Goal: Information Seeking & Learning: Learn about a topic

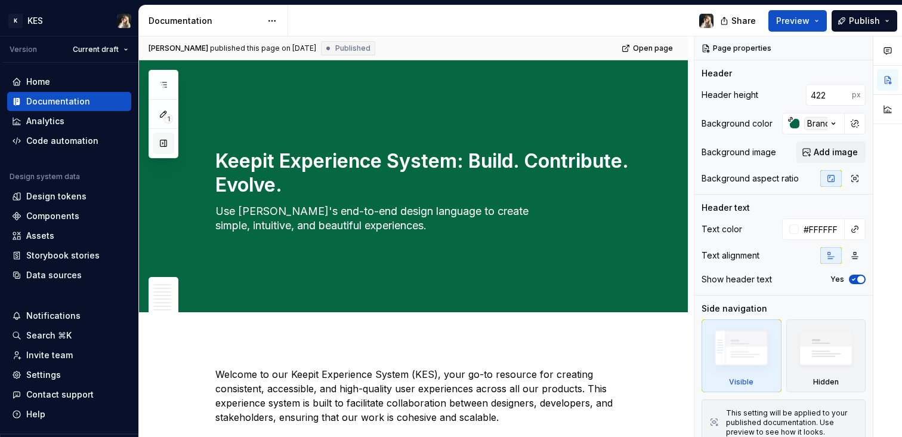
click at [165, 143] on button "button" at bounding box center [163, 142] width 21 height 21
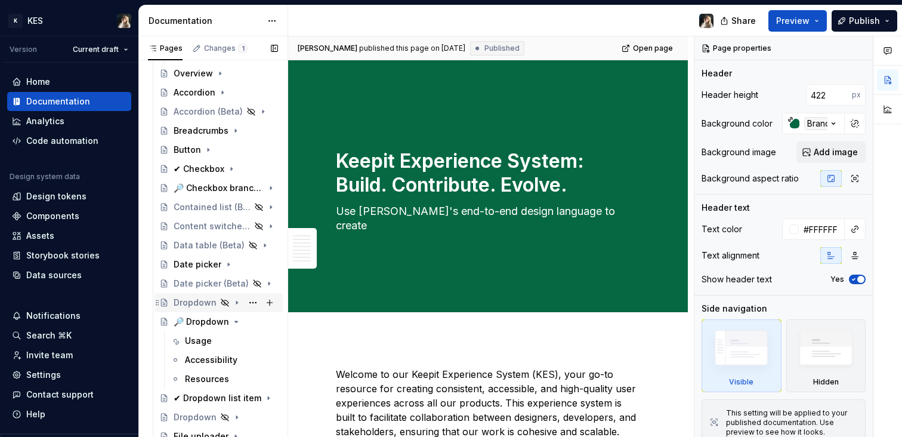
scroll to position [331, 0]
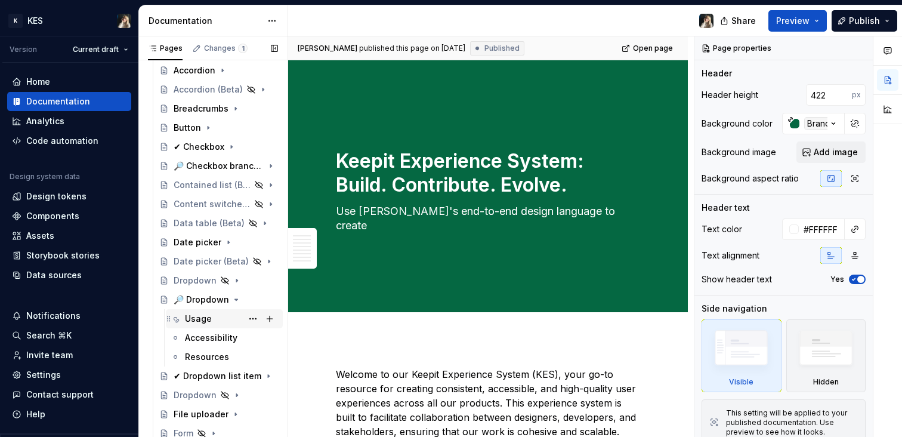
click at [197, 315] on div "Usage" at bounding box center [198, 319] width 27 height 12
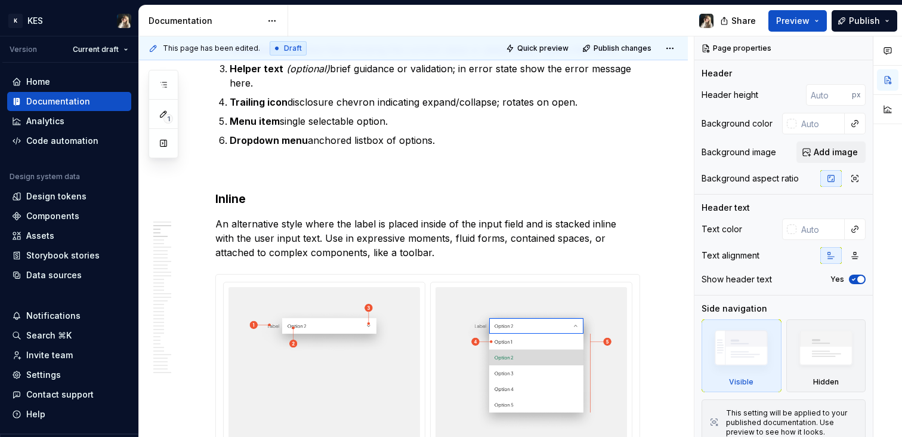
scroll to position [1510, 0]
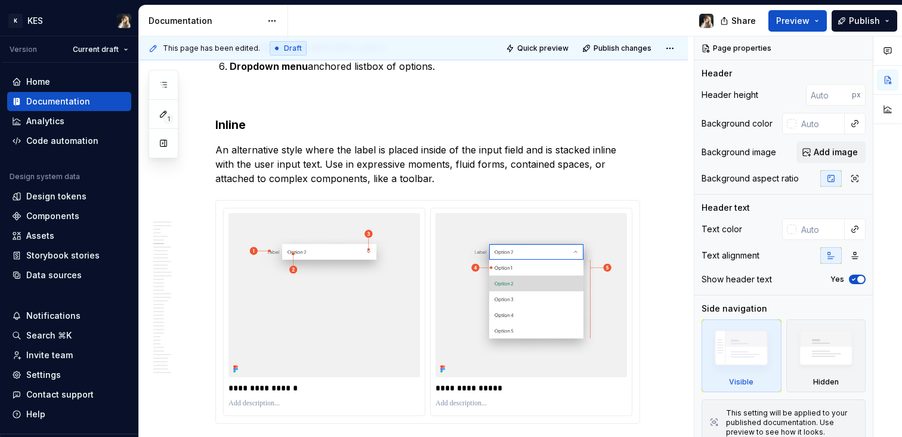
type textarea "*"
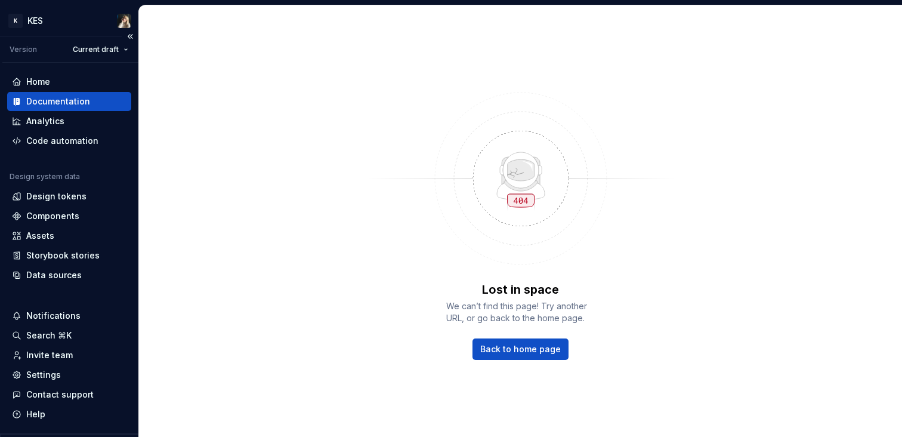
click at [70, 106] on div "Documentation" at bounding box center [58, 101] width 64 height 12
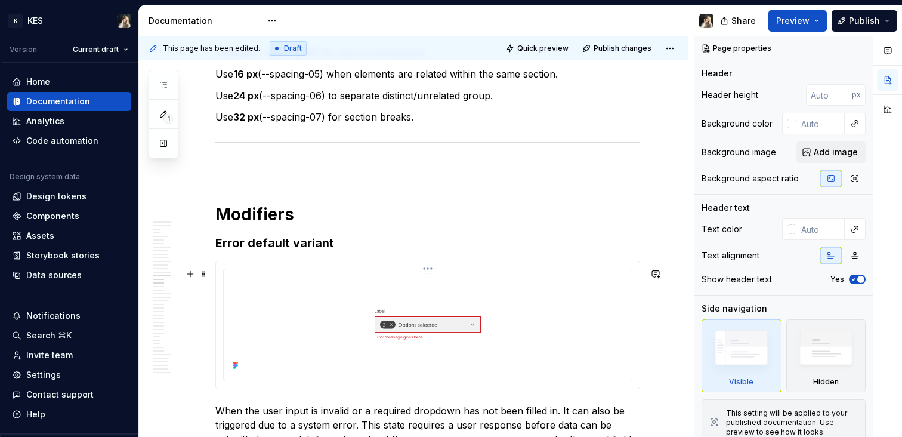
scroll to position [4925, 0]
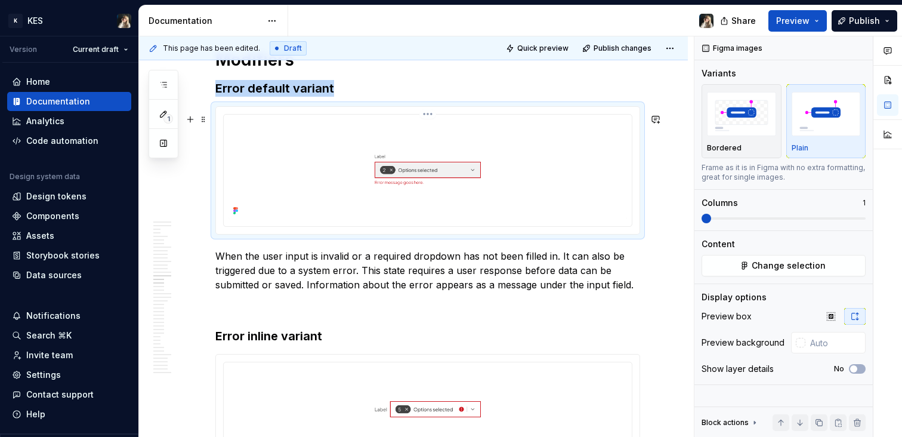
click at [425, 180] on img at bounding box center [428, 169] width 399 height 100
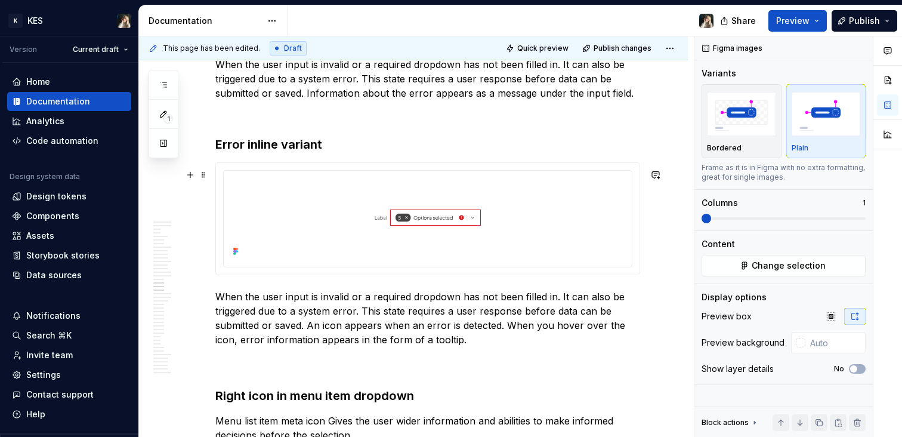
scroll to position [4924, 0]
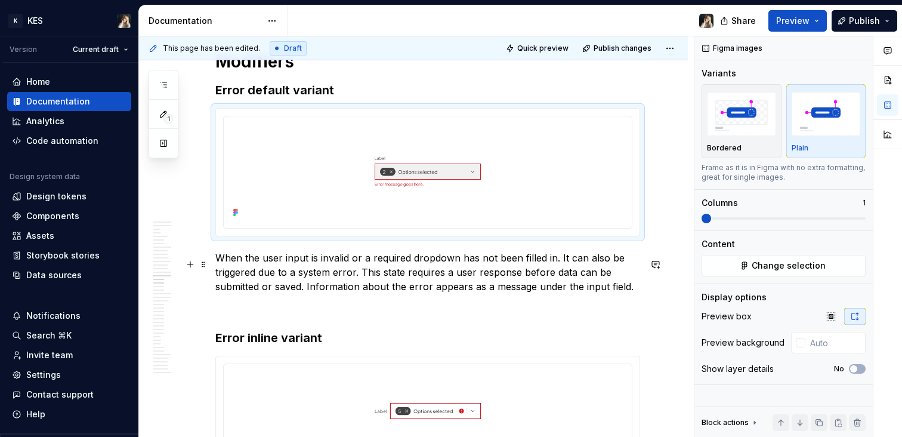
click at [525, 274] on p "When the user input is invalid or a required dropdown has not been filled in. I…" at bounding box center [427, 272] width 425 height 43
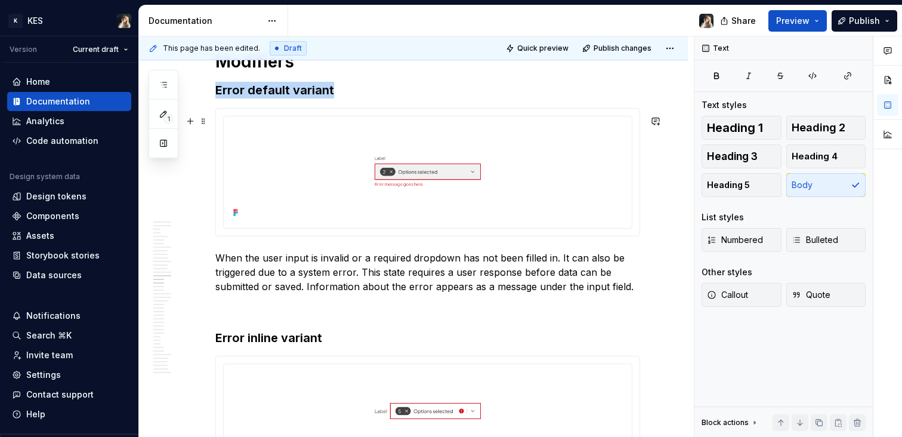
click at [533, 192] on img at bounding box center [428, 171] width 399 height 100
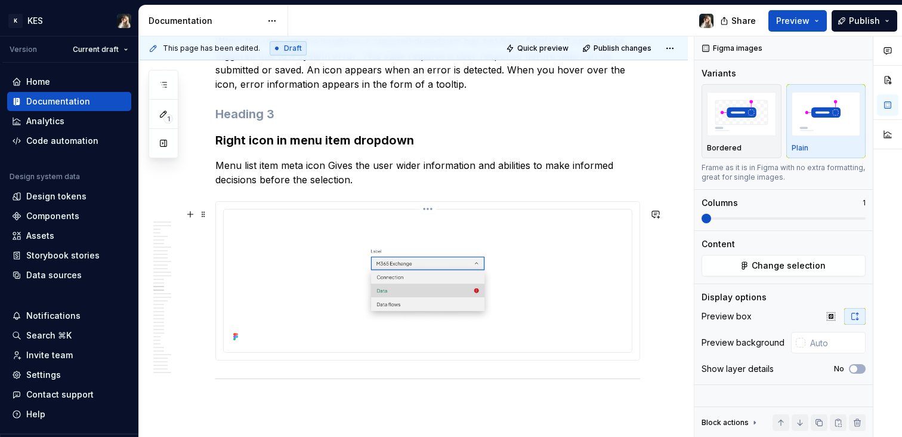
scroll to position [5378, 0]
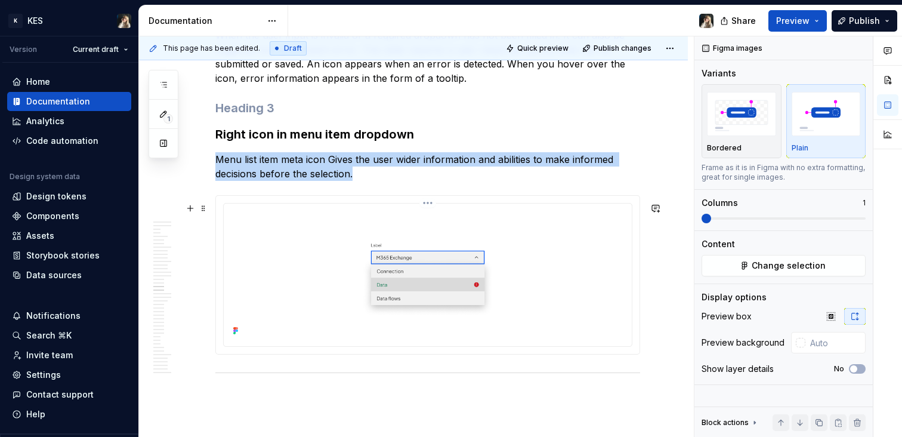
click at [529, 272] on img at bounding box center [428, 273] width 399 height 131
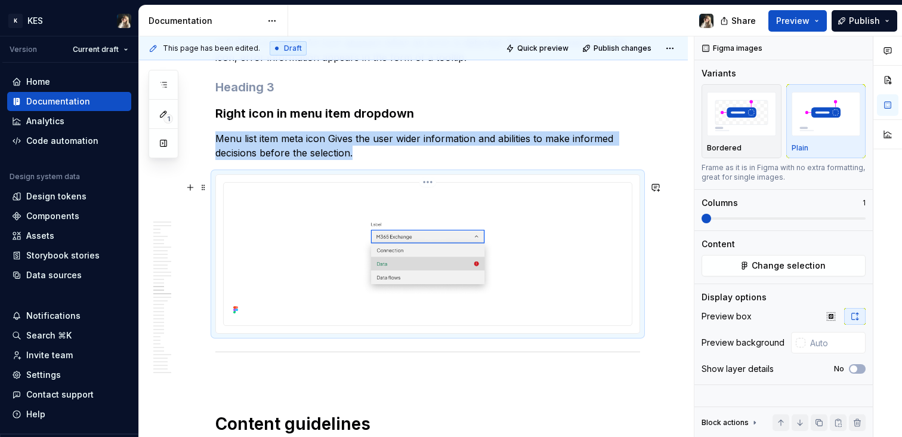
scroll to position [5402, 0]
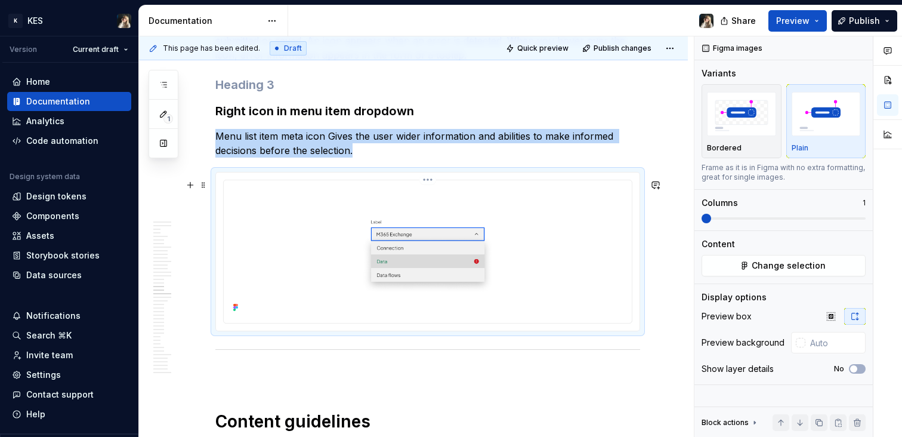
click at [542, 270] on img at bounding box center [428, 250] width 399 height 131
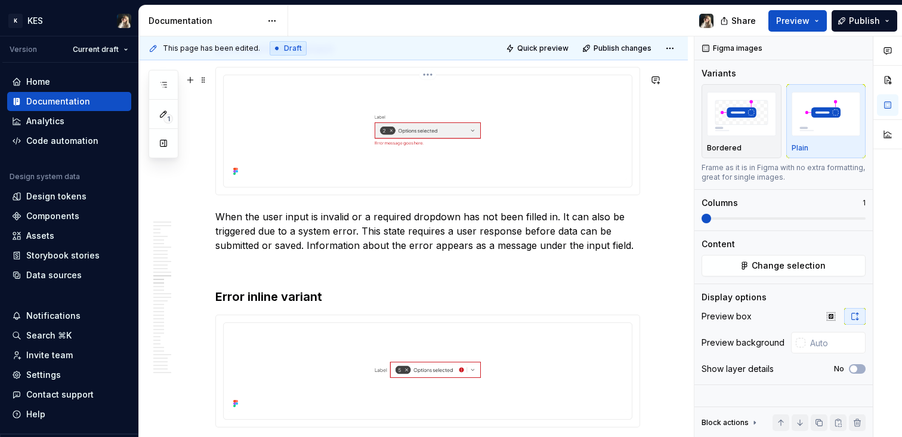
scroll to position [4916, 0]
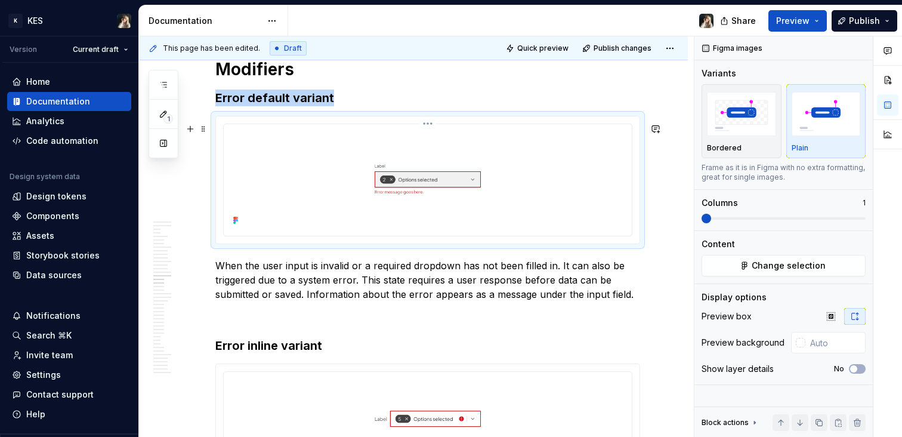
click at [453, 181] on img at bounding box center [428, 179] width 399 height 100
click at [455, 172] on img at bounding box center [428, 179] width 399 height 100
click at [824, 257] on button "Change selection" at bounding box center [784, 265] width 164 height 21
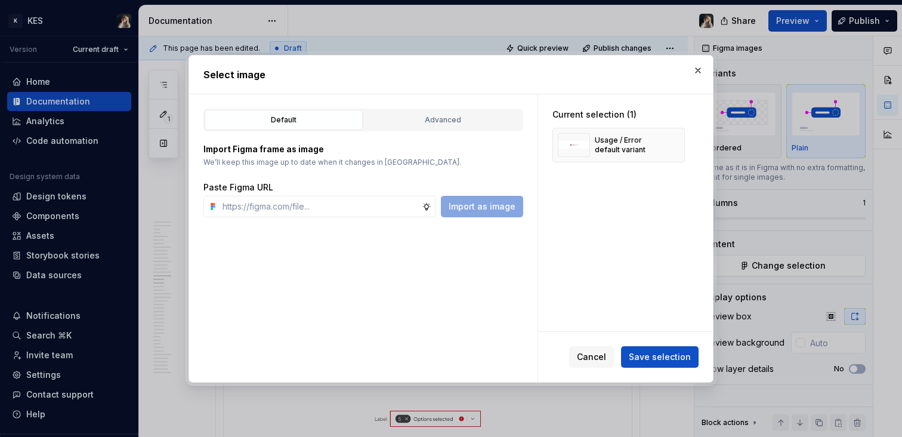
type textarea "*"
click at [449, 135] on div "Import Figma frame as image We’ll keep this image up to date when it changes in…" at bounding box center [363, 174] width 320 height 86
click at [442, 119] on div "Advanced" at bounding box center [443, 120] width 150 height 12
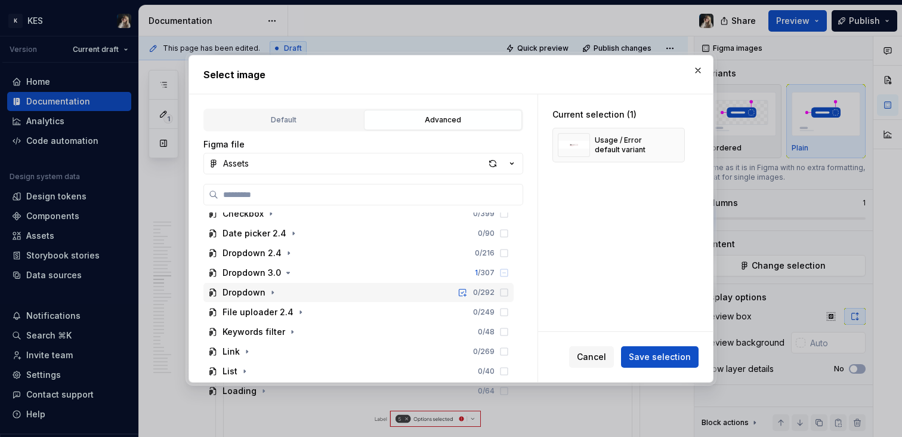
click at [272, 292] on icon "button" at bounding box center [273, 293] width 10 height 10
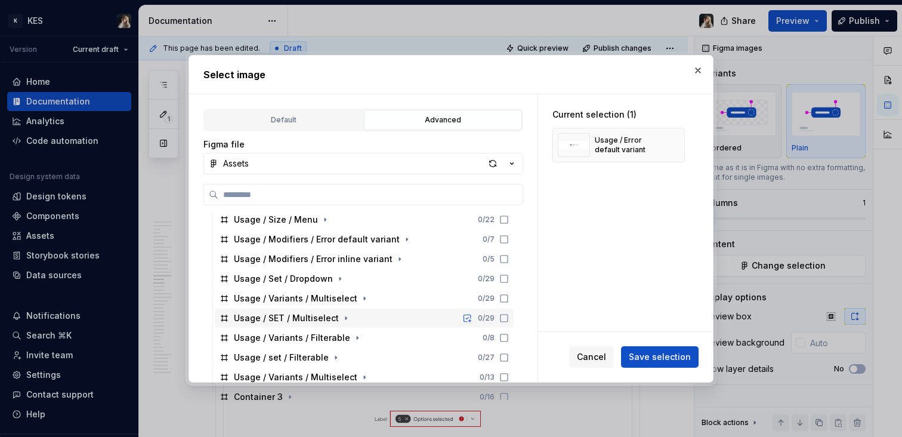
scroll to position [323, 0]
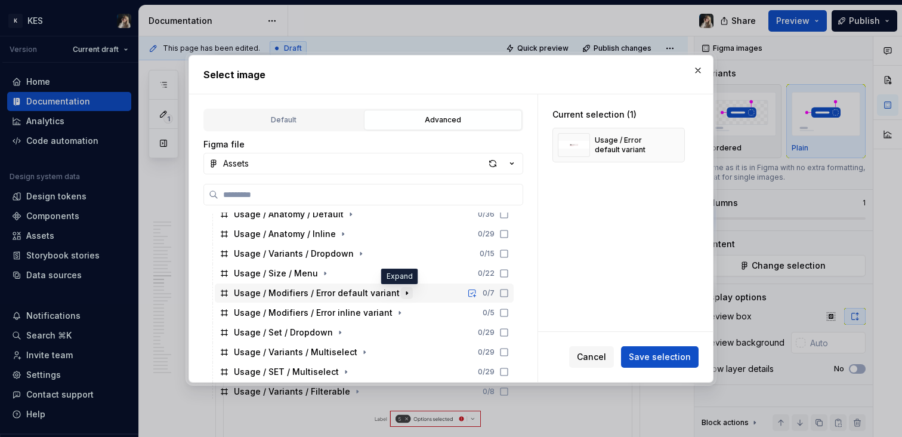
click at [402, 294] on icon "button" at bounding box center [407, 293] width 10 height 10
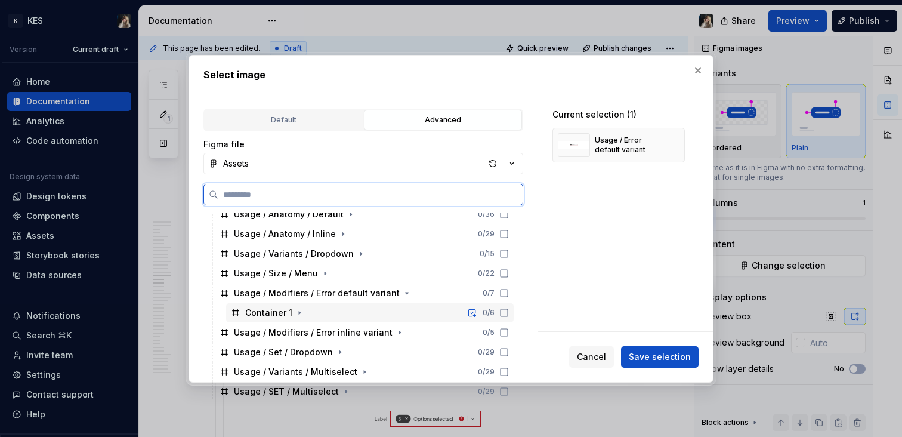
drag, startPoint x: 263, startPoint y: 313, endPoint x: 276, endPoint y: 313, distance: 13.1
click at [263, 313] on div "Container 1" at bounding box center [268, 313] width 47 height 12
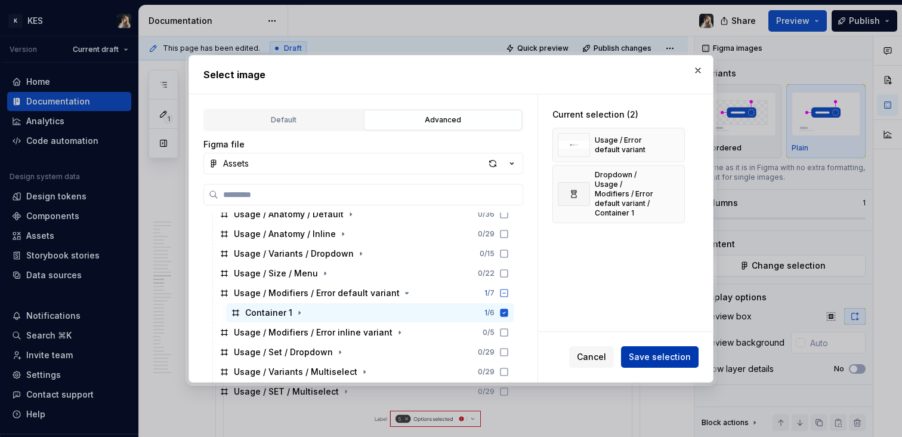
click at [656, 351] on span "Save selection" at bounding box center [660, 357] width 62 height 12
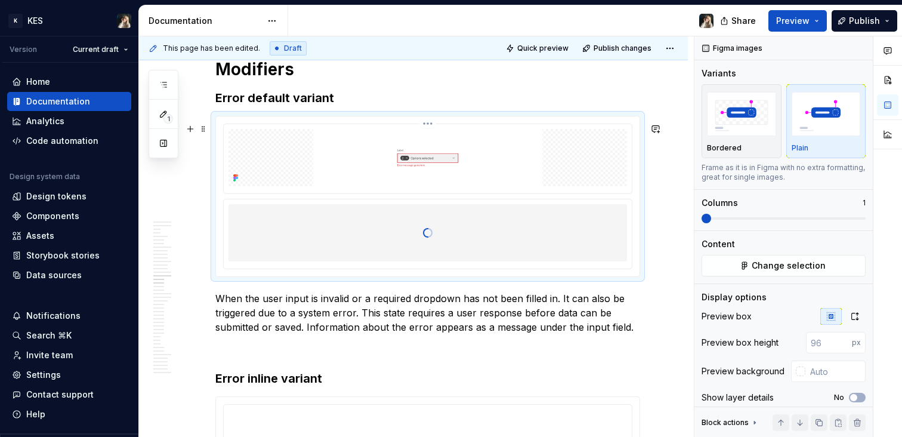
click at [426, 131] on html "K KES Version Current draft Home Documentation Analytics Code automation Design…" at bounding box center [451, 218] width 902 height 437
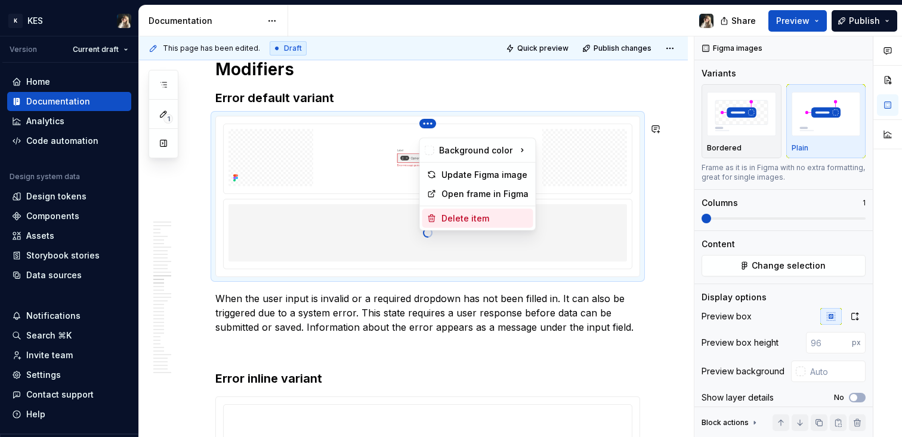
click at [475, 218] on div "Delete item" at bounding box center [485, 218] width 87 height 12
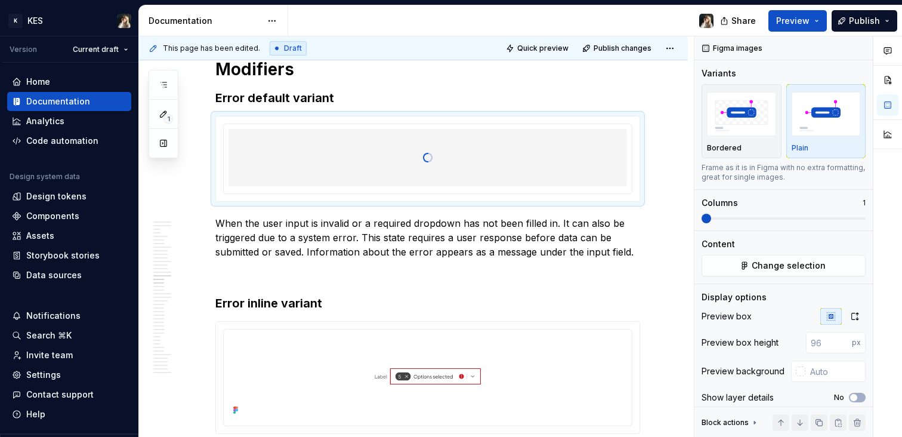
drag, startPoint x: 852, startPoint y: 316, endPoint x: 669, endPoint y: 260, distance: 191.2
click at [852, 316] on icon "button" at bounding box center [855, 316] width 10 height 10
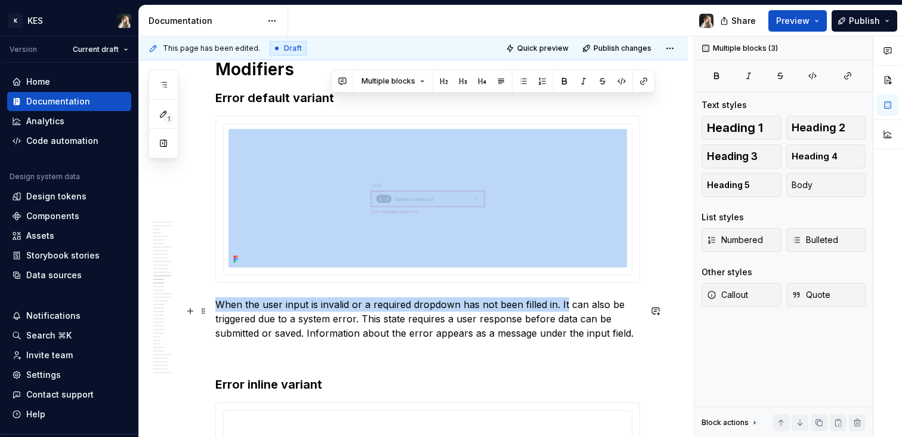
drag, startPoint x: 355, startPoint y: 312, endPoint x: 565, endPoint y: 313, distance: 210.0
click at [566, 313] on p "When the user input is invalid or a required dropdown has not been filled in. I…" at bounding box center [427, 318] width 425 height 43
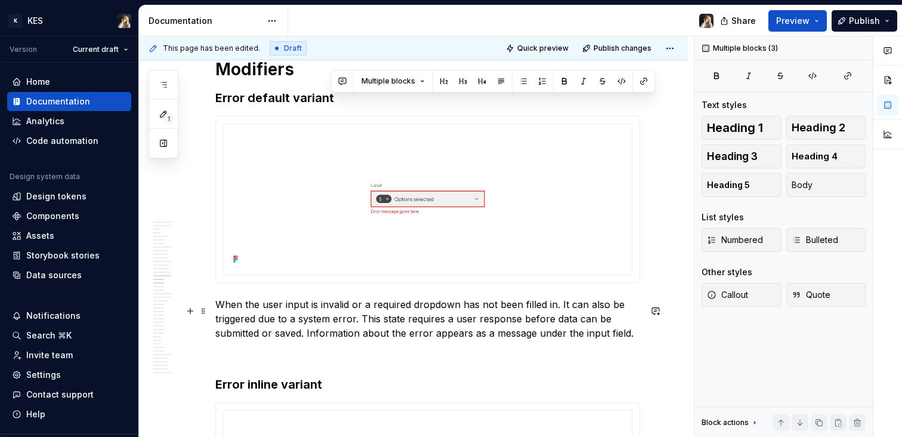
click at [566, 313] on p "When the user input is invalid or a required dropdown has not been filled in. I…" at bounding box center [427, 318] width 425 height 43
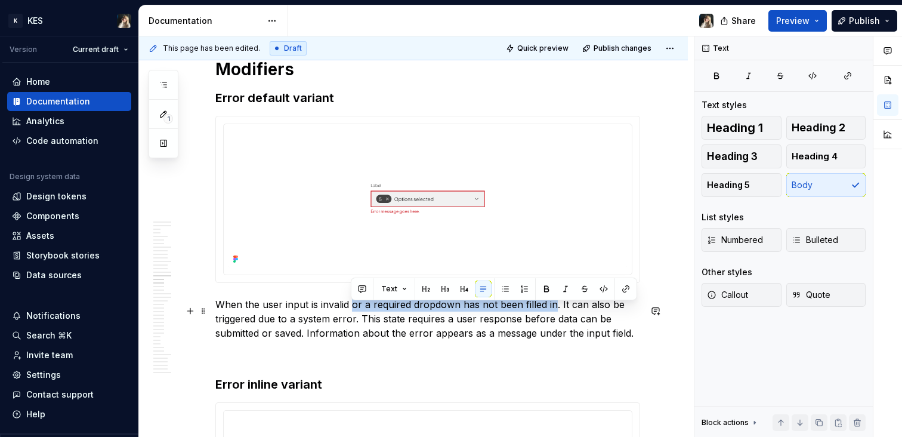
drag, startPoint x: 552, startPoint y: 309, endPoint x: 350, endPoint y: 315, distance: 201.8
click at [350, 315] on p "When the user input is invalid or a required dropdown has not been filled in. I…" at bounding box center [427, 318] width 425 height 43
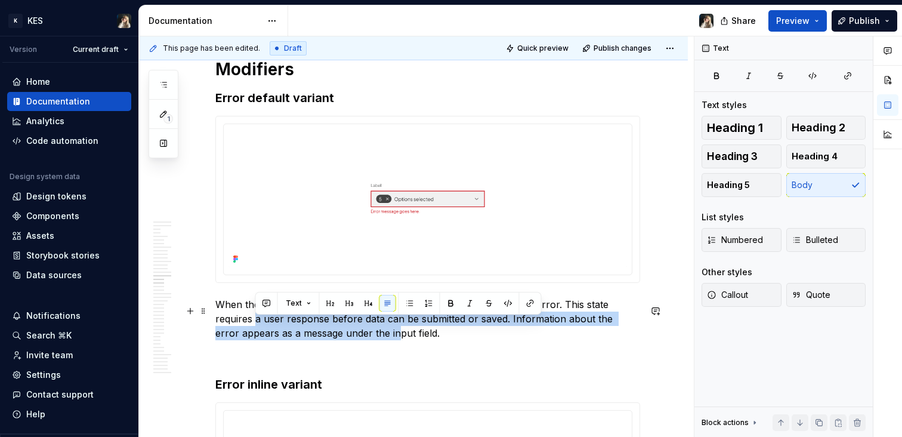
drag, startPoint x: 255, startPoint y: 324, endPoint x: 372, endPoint y: 337, distance: 118.3
click at [372, 337] on p "When the user input is invalid. It can also be triggered due to a system error.…" at bounding box center [427, 318] width 425 height 43
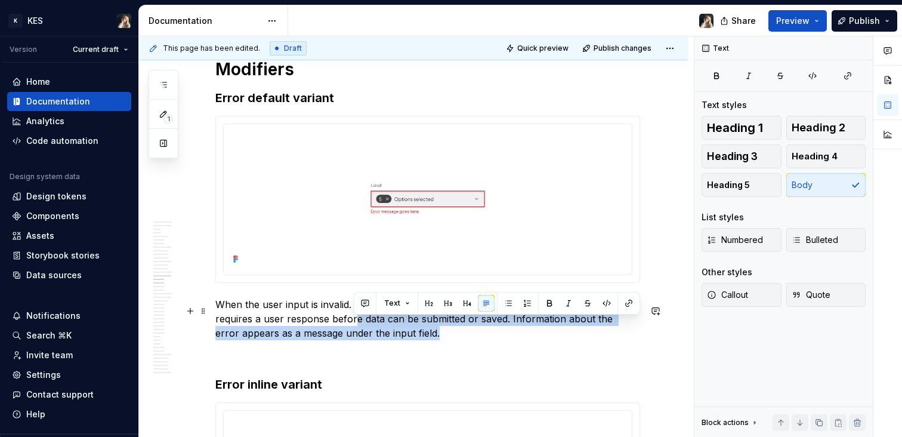
drag, startPoint x: 365, startPoint y: 325, endPoint x: 413, endPoint y: 344, distance: 52.0
click at [413, 340] on p "When the user input is invalid. It can also be triggered due to a system error.…" at bounding box center [427, 318] width 425 height 43
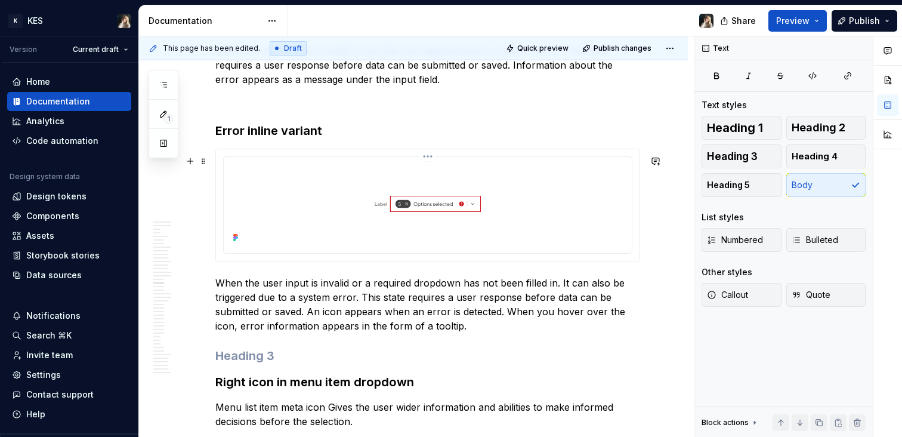
scroll to position [5176, 0]
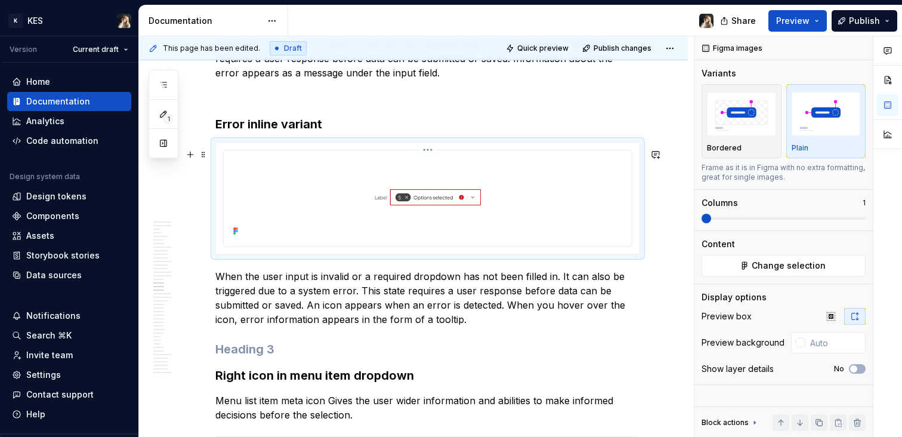
click at [477, 202] on img at bounding box center [428, 197] width 399 height 85
click at [810, 270] on span "Change selection" at bounding box center [789, 266] width 74 height 12
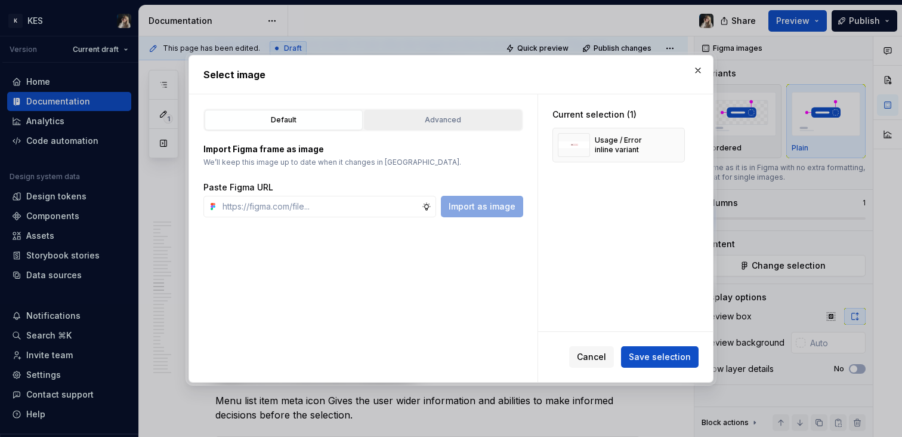
click at [486, 115] on div "Advanced" at bounding box center [443, 120] width 150 height 12
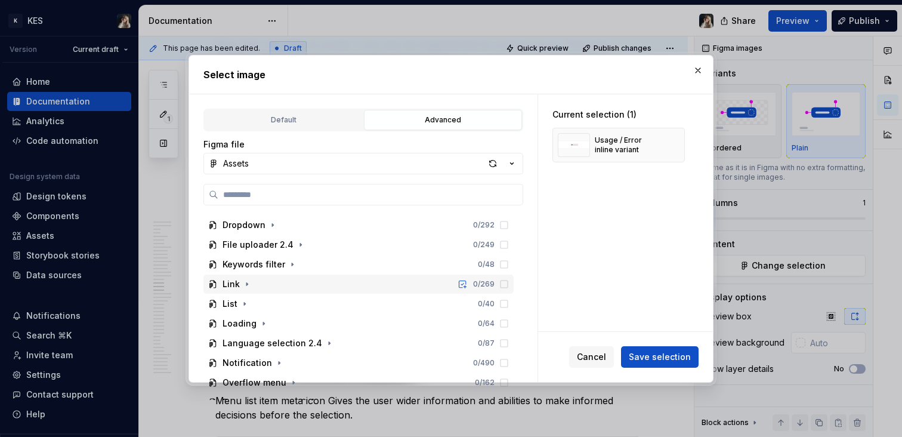
scroll to position [293, 0]
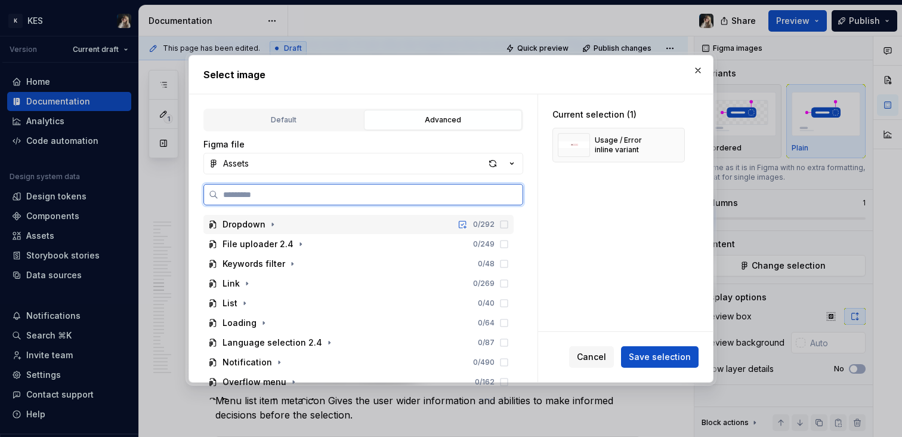
click at [277, 226] on div "Dropdown 0 / 292" at bounding box center [358, 224] width 310 height 19
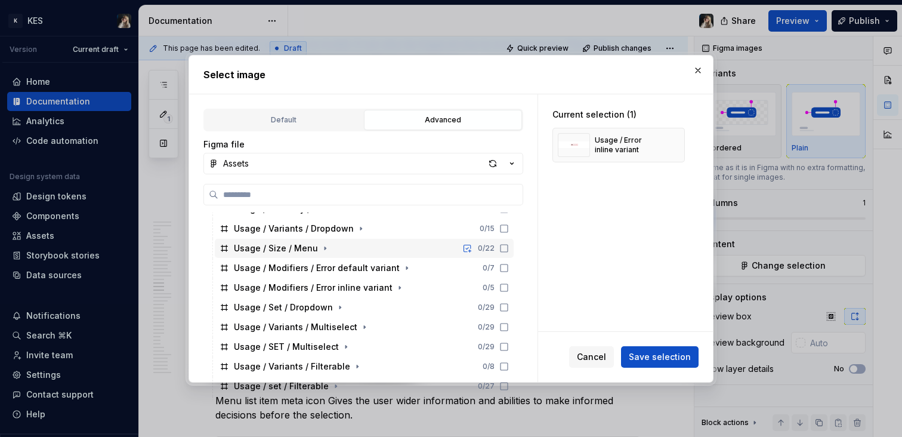
scroll to position [365, 0]
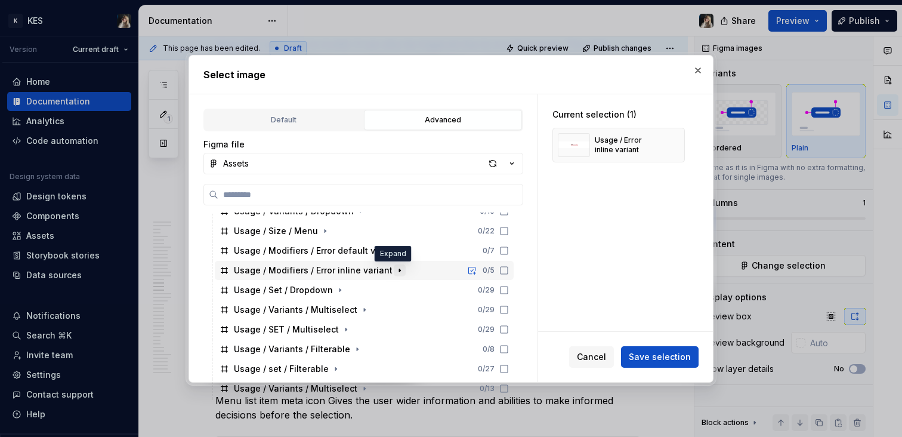
click at [395, 267] on icon "button" at bounding box center [400, 271] width 10 height 10
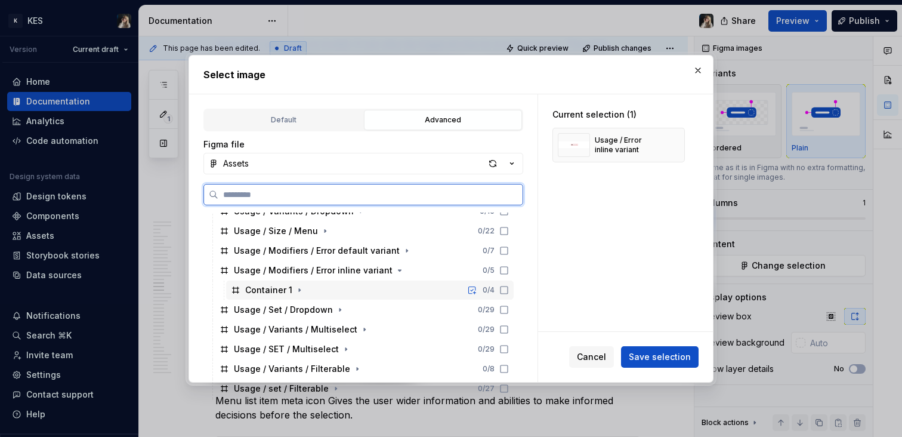
click at [268, 294] on div "Container 1" at bounding box center [268, 290] width 47 height 12
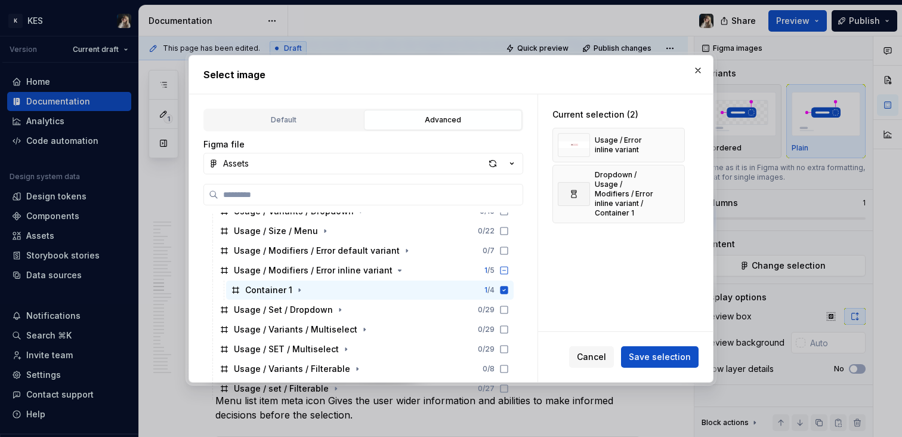
click at [672, 351] on span "Save selection" at bounding box center [660, 357] width 62 height 12
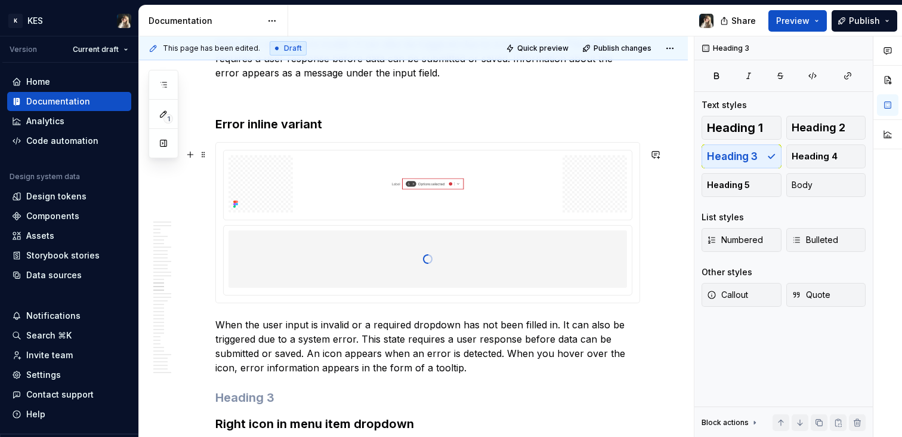
click at [421, 154] on div at bounding box center [428, 223] width 424 height 160
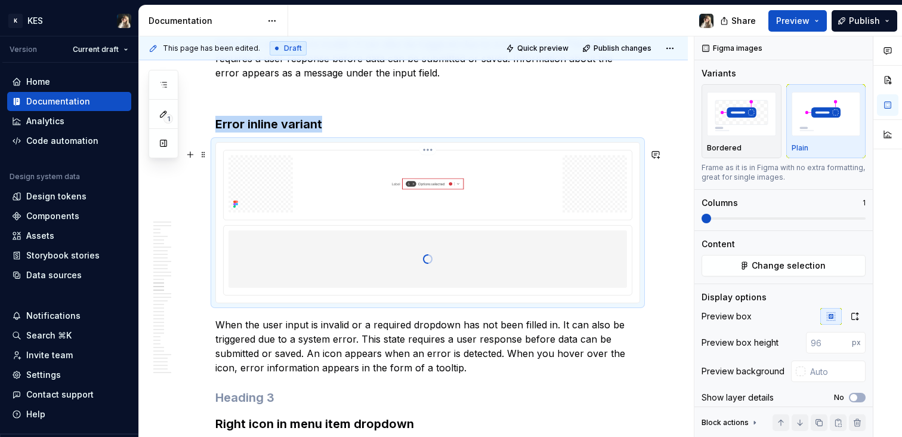
click at [433, 156] on html "K KES Version Current draft Home Documentation Analytics Code automation Design…" at bounding box center [451, 218] width 902 height 437
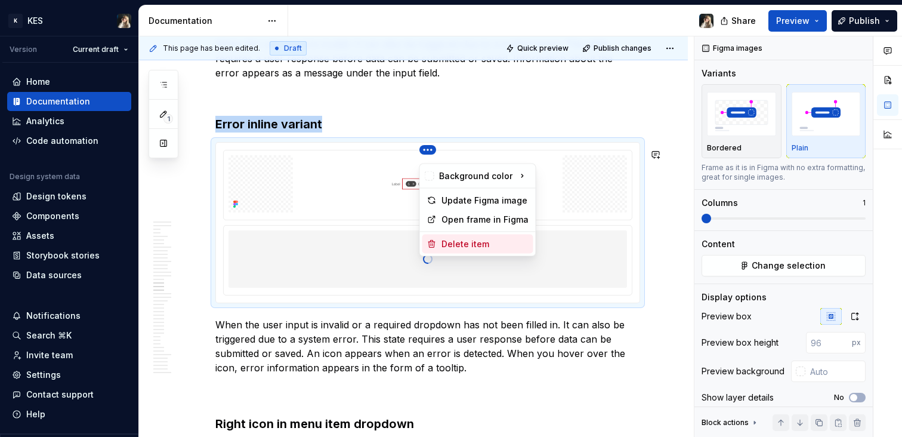
click at [464, 240] on div "Delete item" at bounding box center [485, 244] width 87 height 12
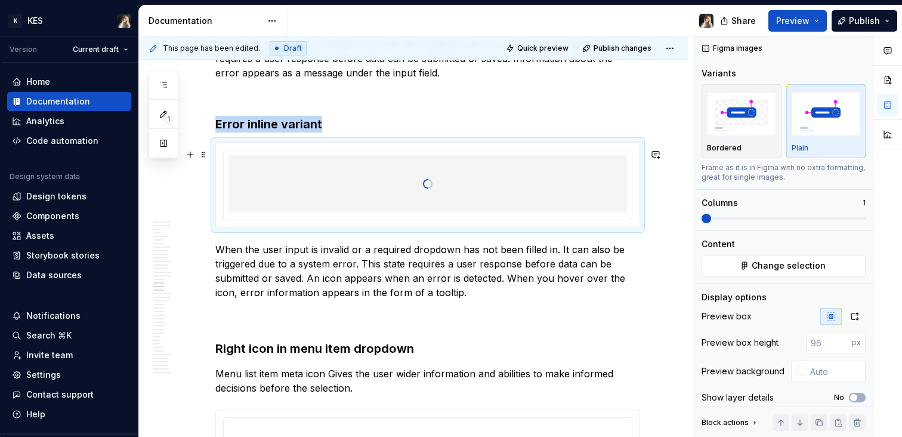
click at [535, 198] on div at bounding box center [428, 183] width 399 height 119
click at [852, 318] on icon "button" at bounding box center [855, 316] width 7 height 7
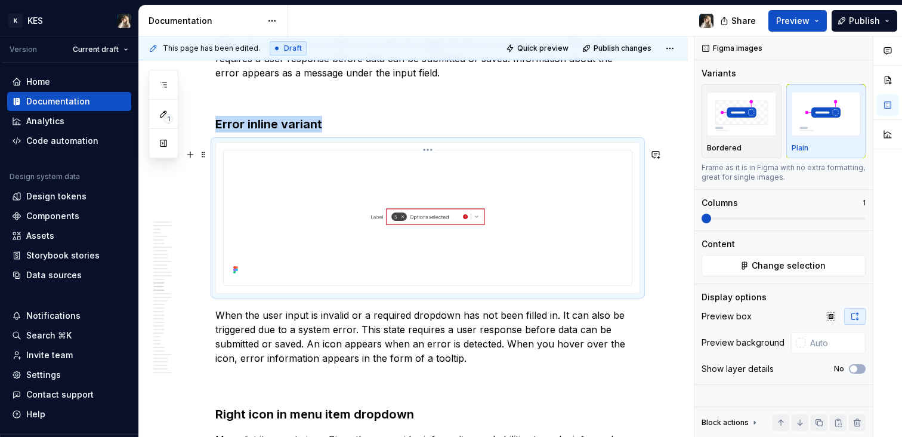
click at [513, 239] on img at bounding box center [428, 217] width 399 height 124
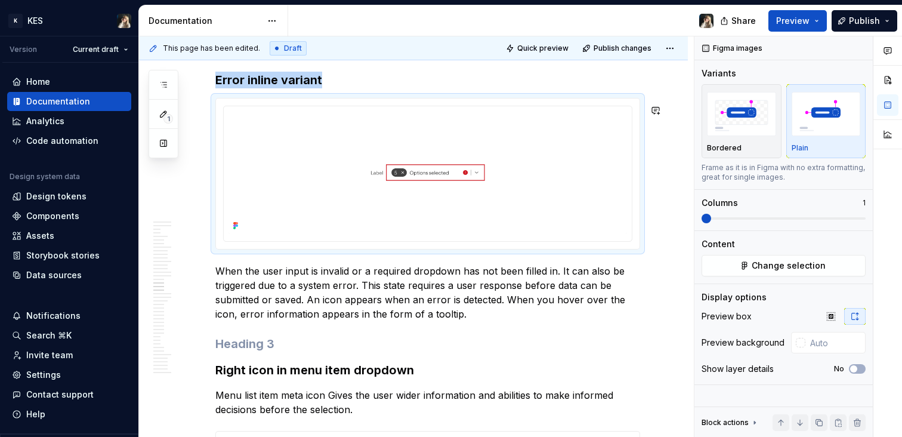
scroll to position [5236, 0]
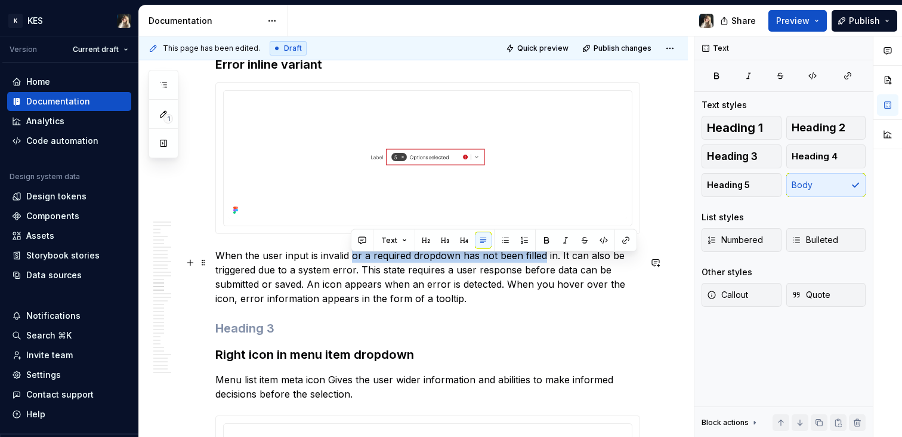
drag, startPoint x: 366, startPoint y: 263, endPoint x: 543, endPoint y: 262, distance: 177.2
click at [543, 262] on p "When the user input is invalid or a required dropdown has not been filled in. I…" at bounding box center [427, 276] width 425 height 57
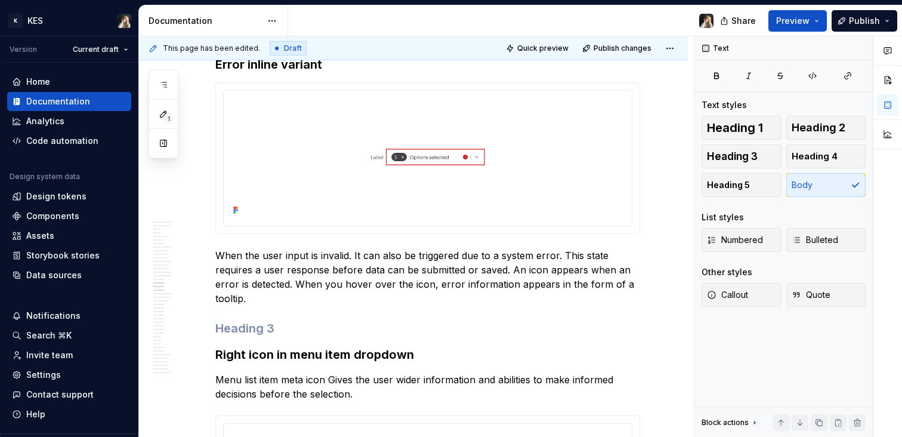
click at [372, 302] on p "When the user input is invalid. It can also be triggered due to a system error.…" at bounding box center [427, 276] width 425 height 57
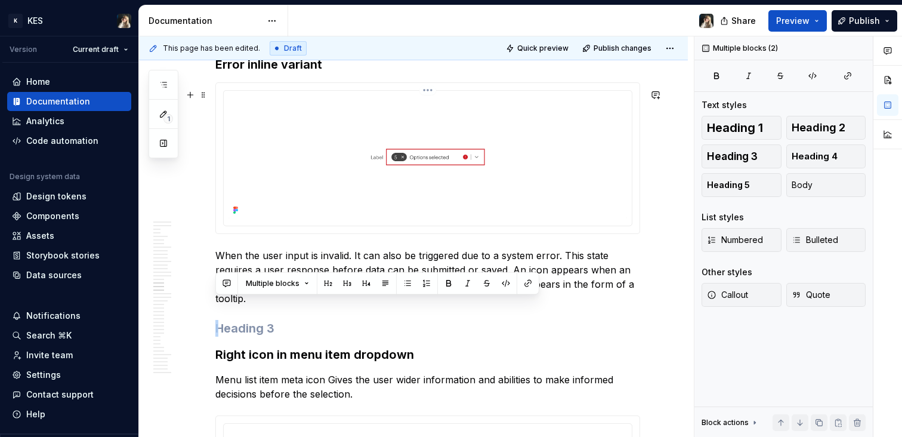
click at [530, 131] on img at bounding box center [428, 157] width 399 height 124
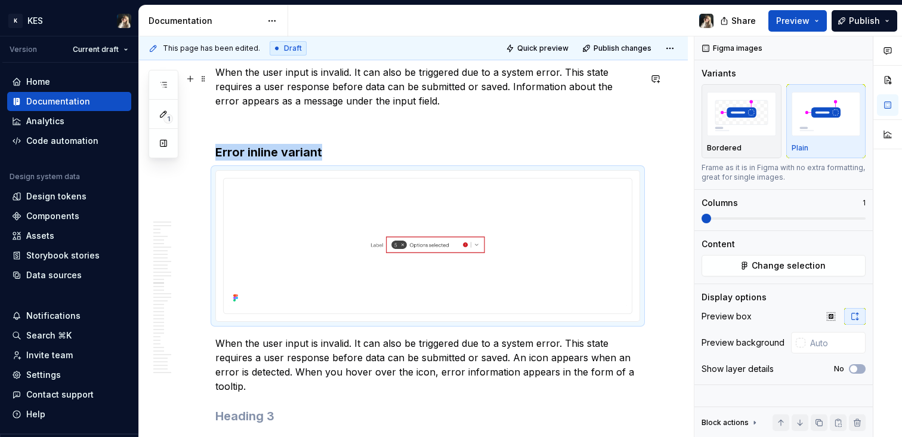
scroll to position [5106, 0]
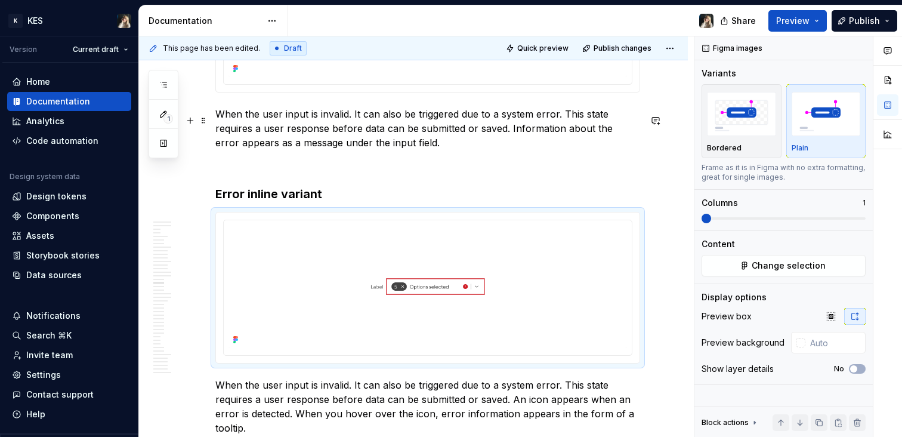
click at [473, 122] on p "When the user input is invalid. It can also be triggered due to a system error.…" at bounding box center [427, 128] width 425 height 43
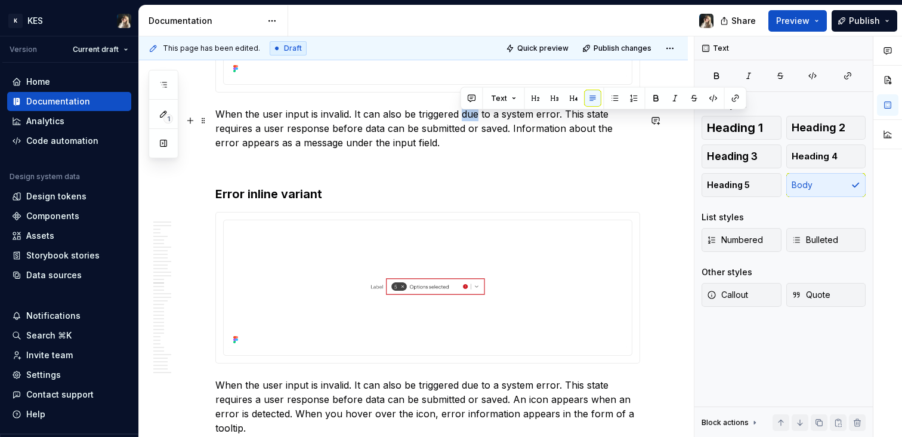
click at [473, 122] on p "When the user input is invalid. It can also be triggered due to a system error.…" at bounding box center [427, 128] width 425 height 43
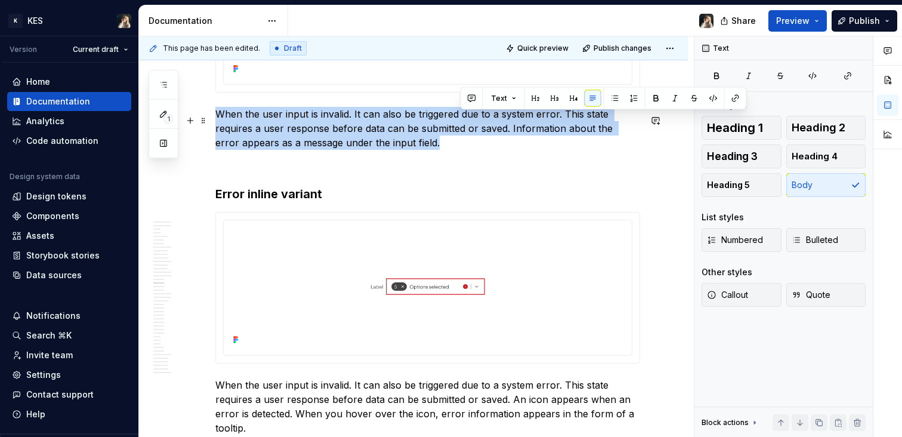
click at [473, 122] on p "When the user input is invalid. It can also be triggered due to a system error.…" at bounding box center [427, 128] width 425 height 43
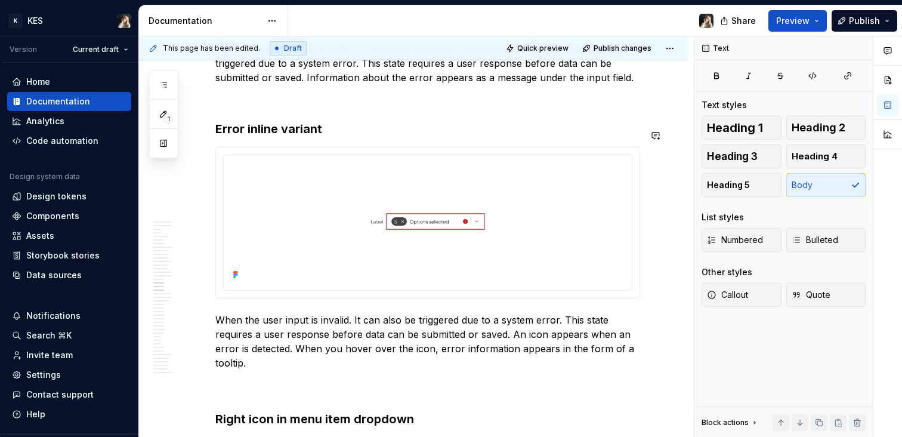
scroll to position [5220, 0]
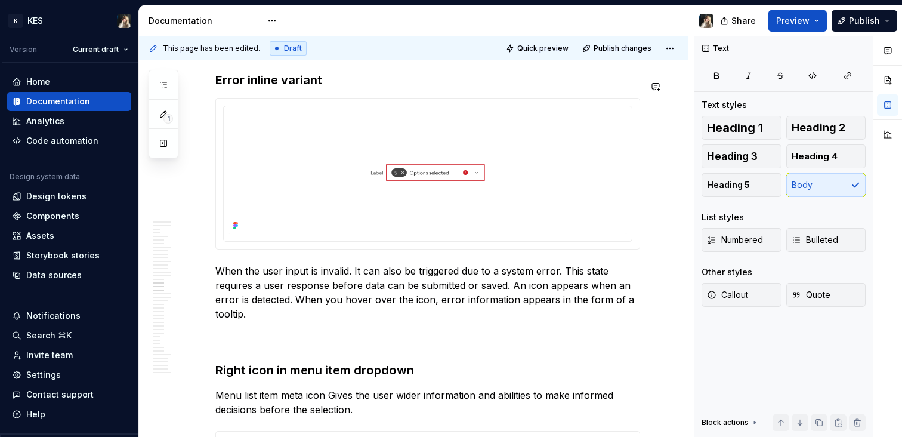
click at [489, 286] on p "When the user input is invalid. It can also be triggered due to a system error.…" at bounding box center [427, 292] width 425 height 57
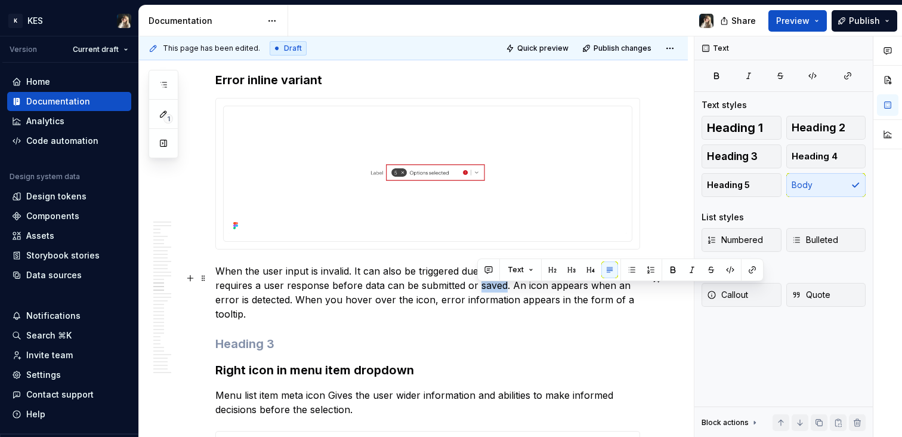
click at [489, 286] on p "When the user input is invalid. It can also be triggered due to a system error.…" at bounding box center [427, 292] width 425 height 57
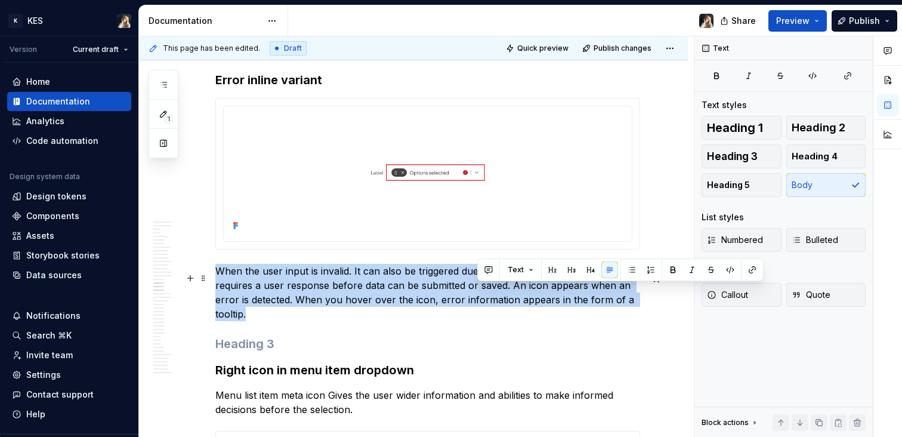
click at [489, 286] on p "When the user input is invalid. It can also be triggered due to a system error.…" at bounding box center [427, 292] width 425 height 57
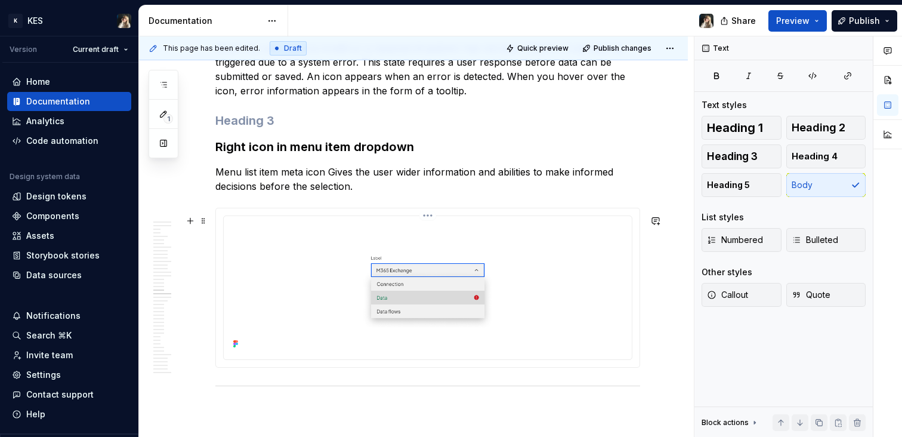
scroll to position [5442, 0]
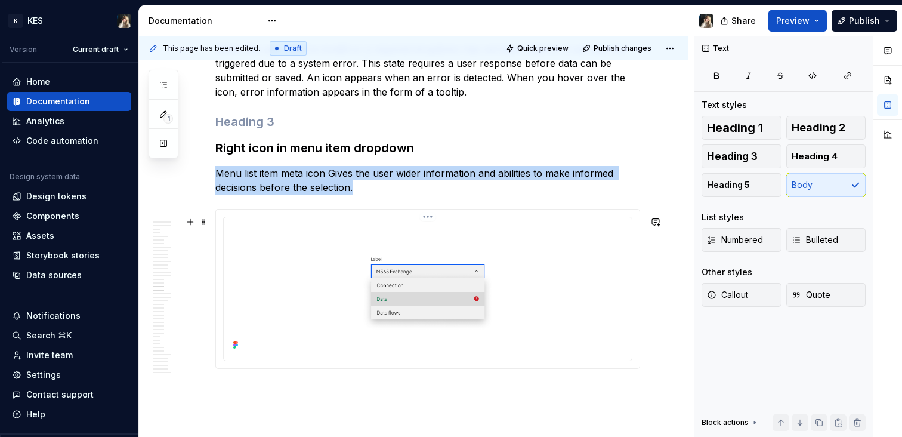
click at [425, 251] on img at bounding box center [428, 287] width 399 height 131
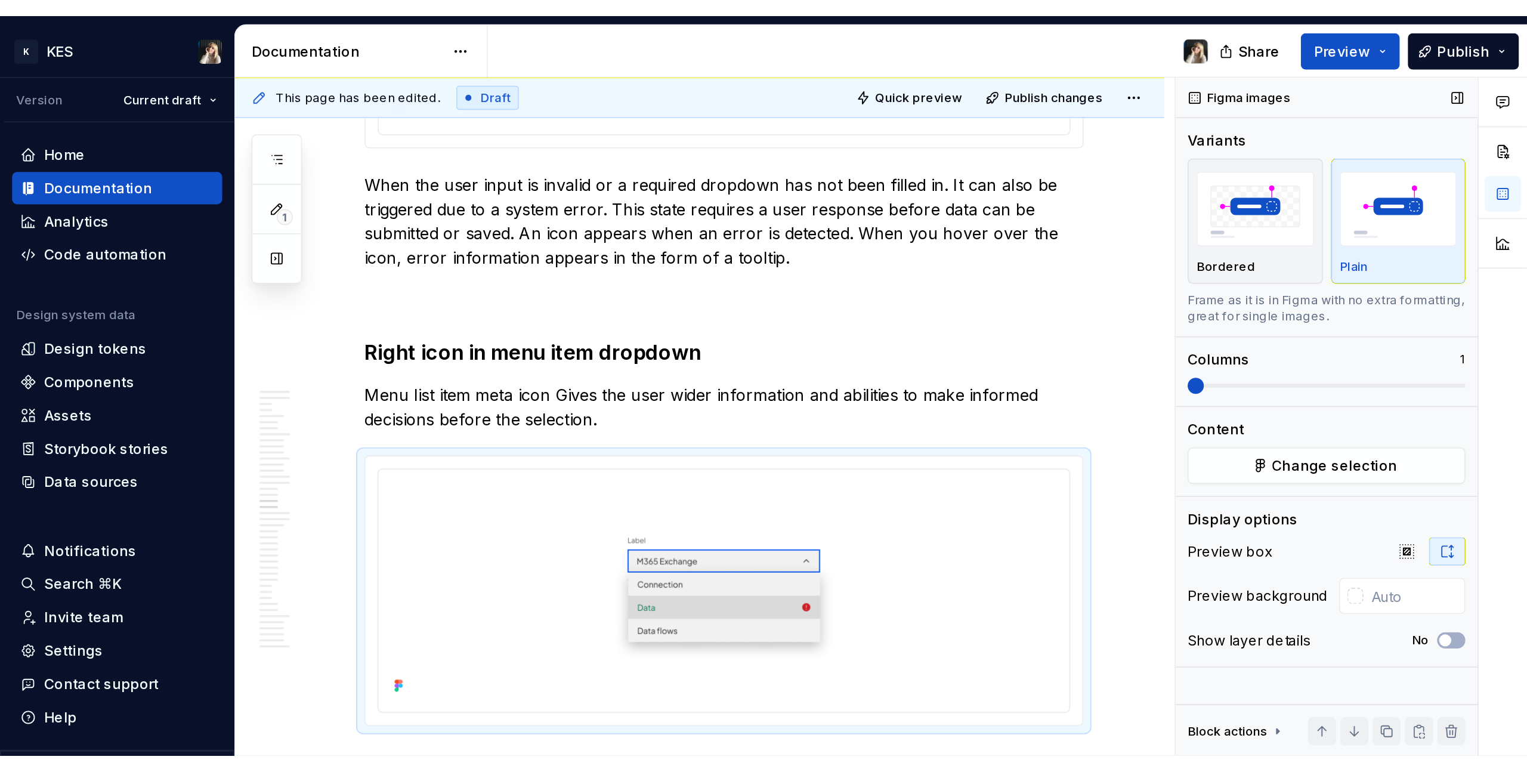
scroll to position [5393, 0]
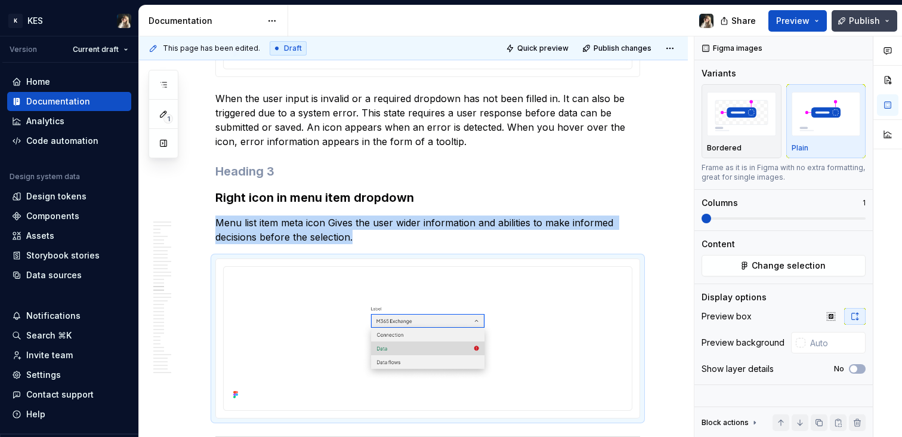
click at [890, 21] on button "Publish" at bounding box center [865, 20] width 66 height 21
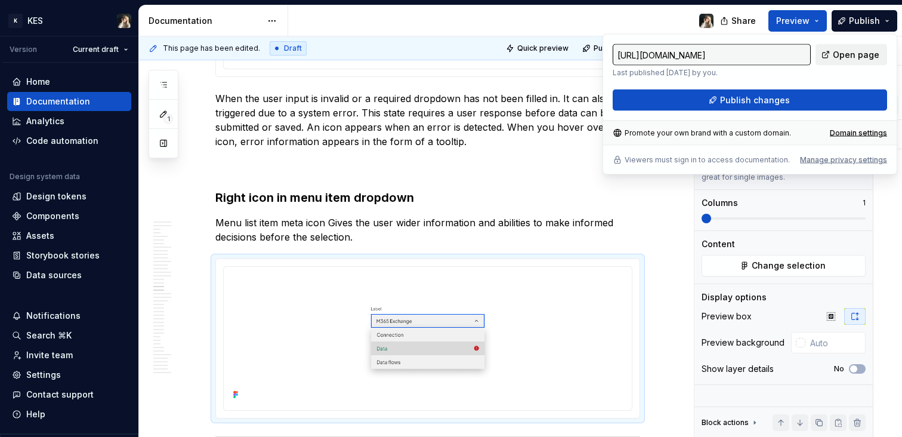
click at [854, 55] on span "Open page" at bounding box center [856, 55] width 47 height 12
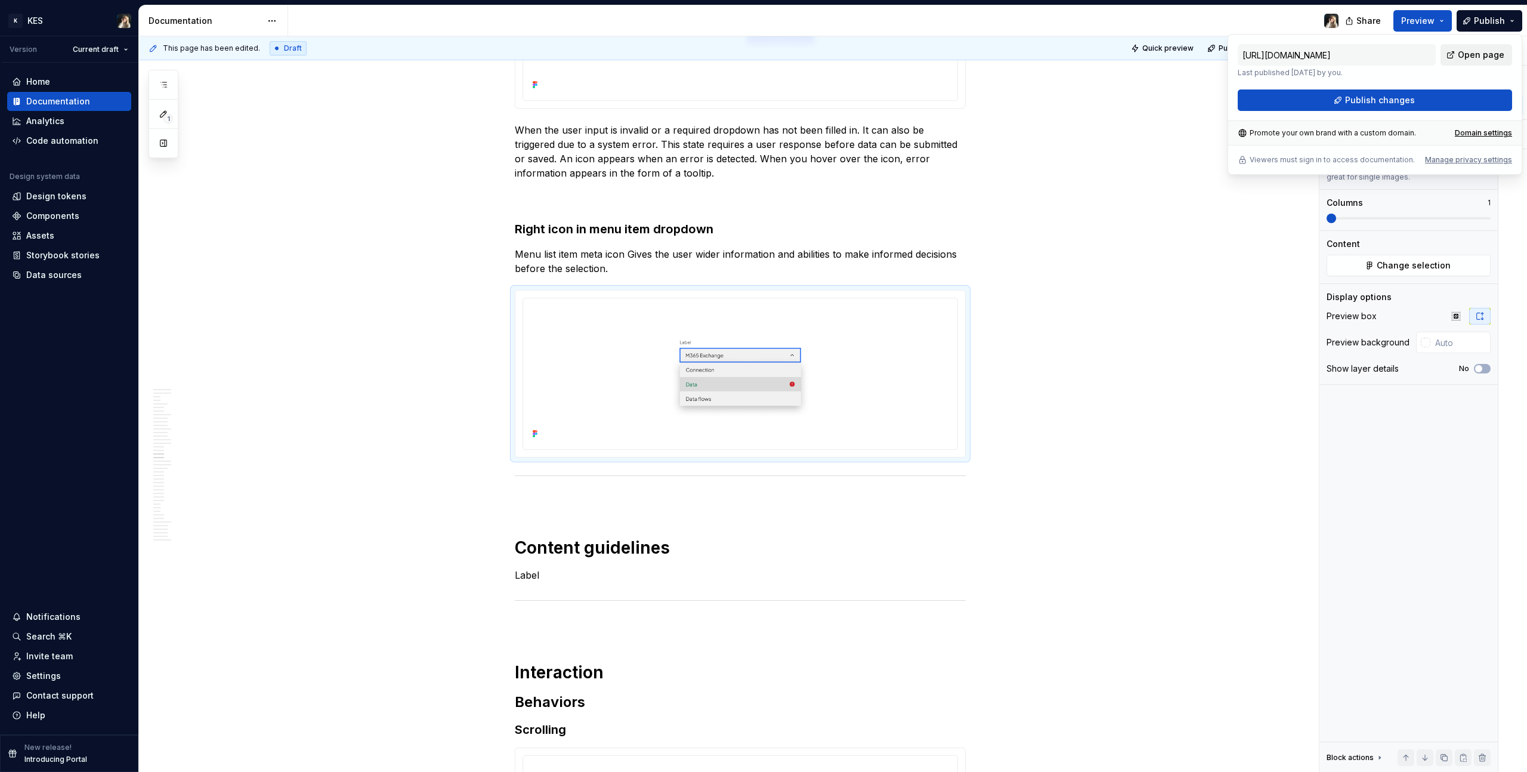
scroll to position [5393, 0]
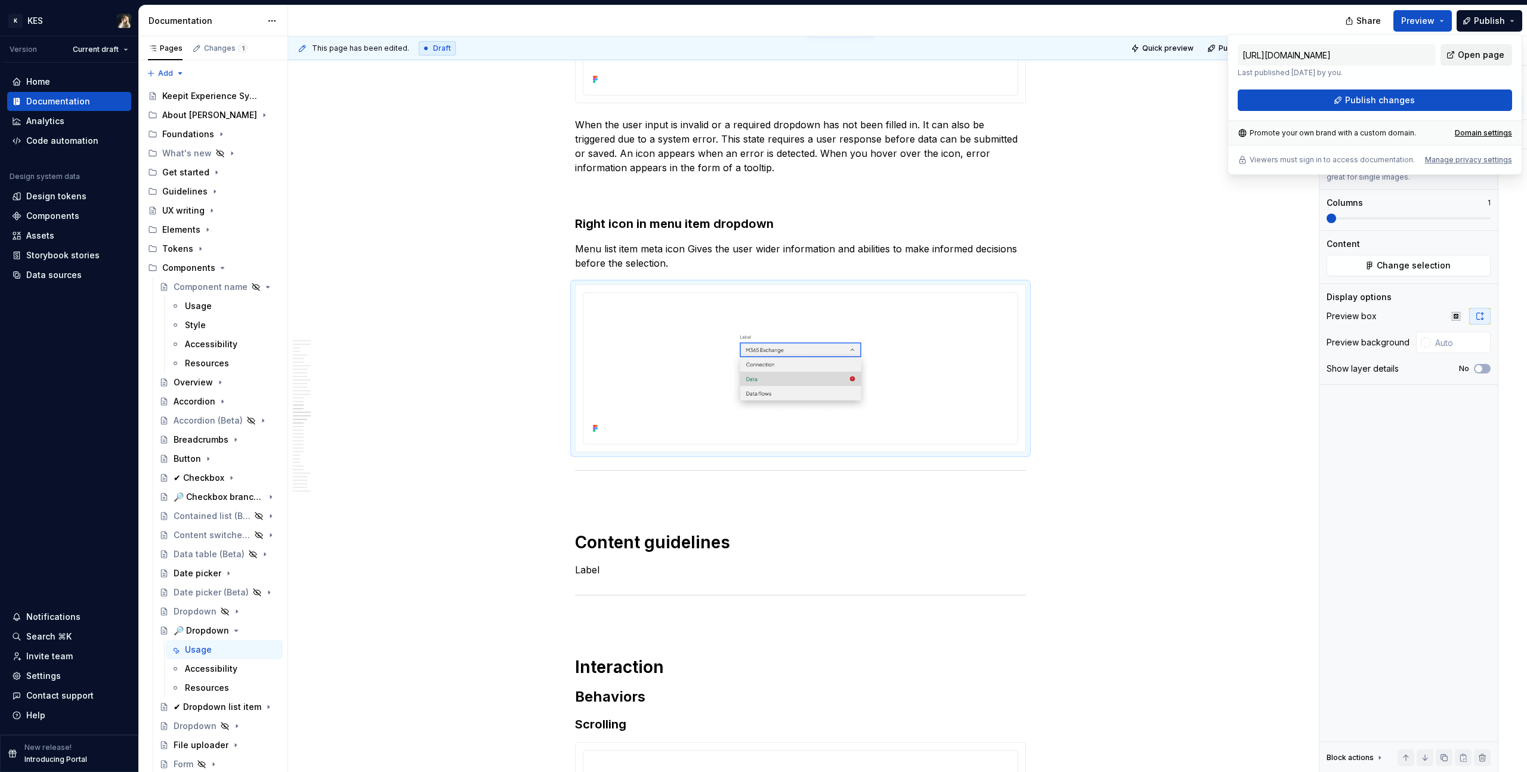
type textarea "*"
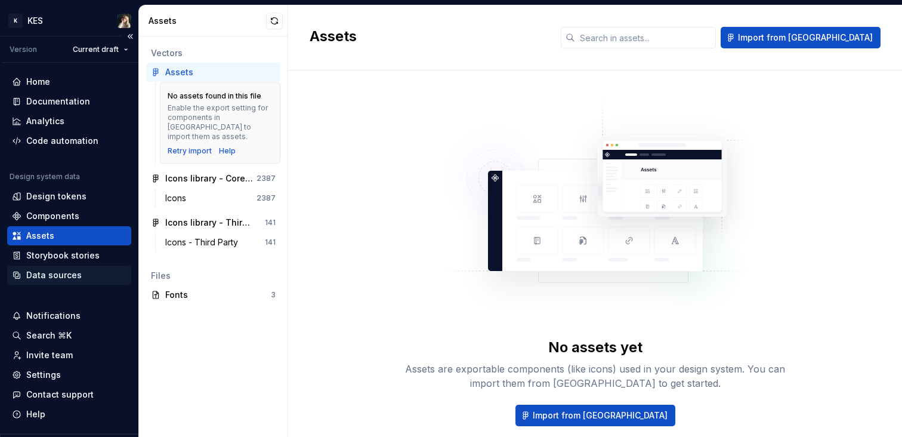
click at [60, 274] on div "Data sources" at bounding box center [53, 275] width 55 height 12
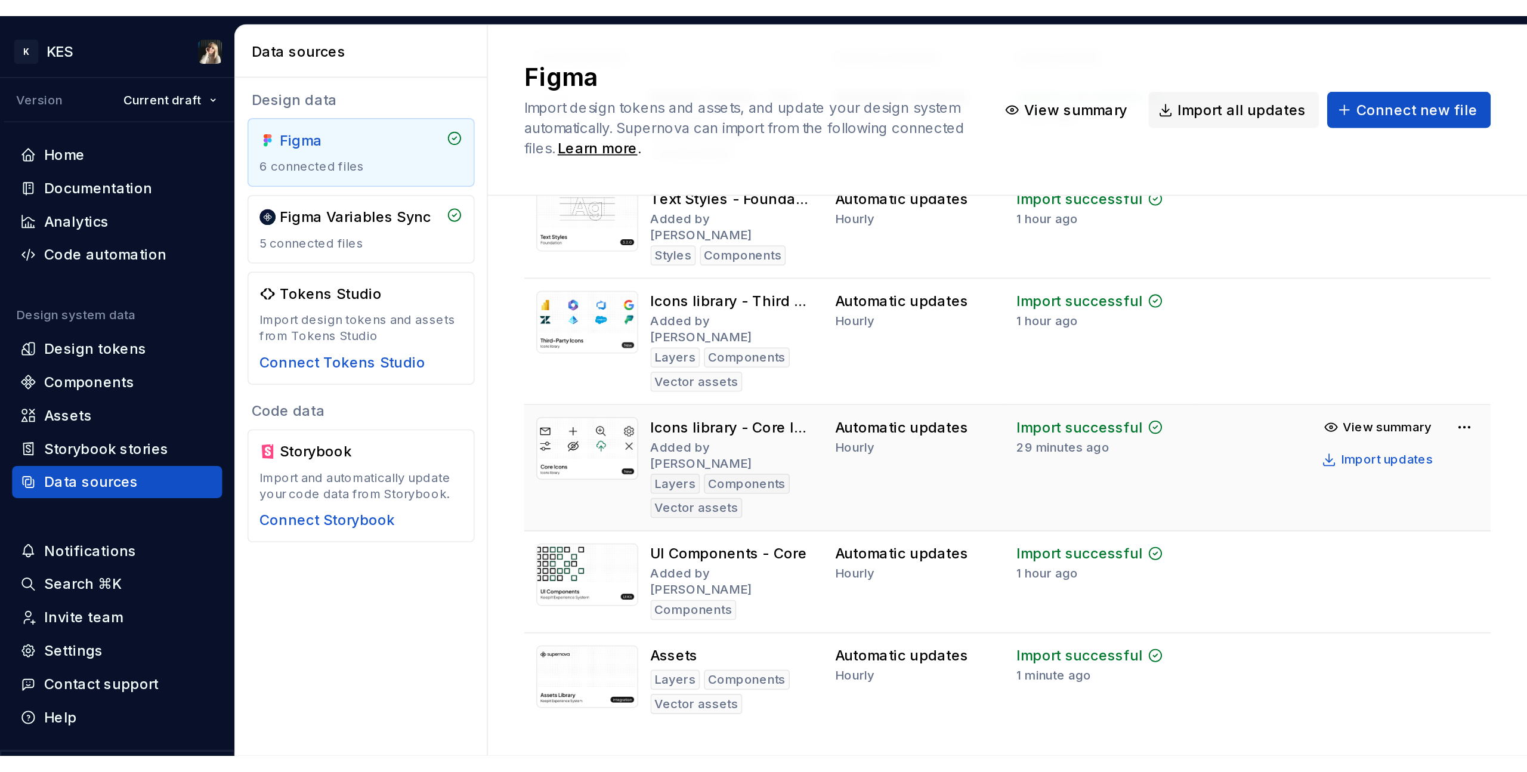
scroll to position [141, 0]
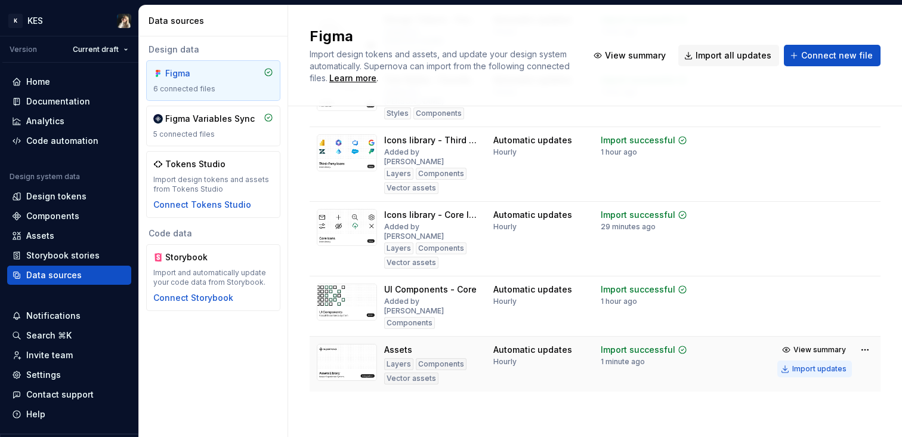
click at [804, 371] on div "Import updates" at bounding box center [819, 369] width 54 height 10
click at [825, 368] on div "Import updates" at bounding box center [819, 369] width 54 height 10
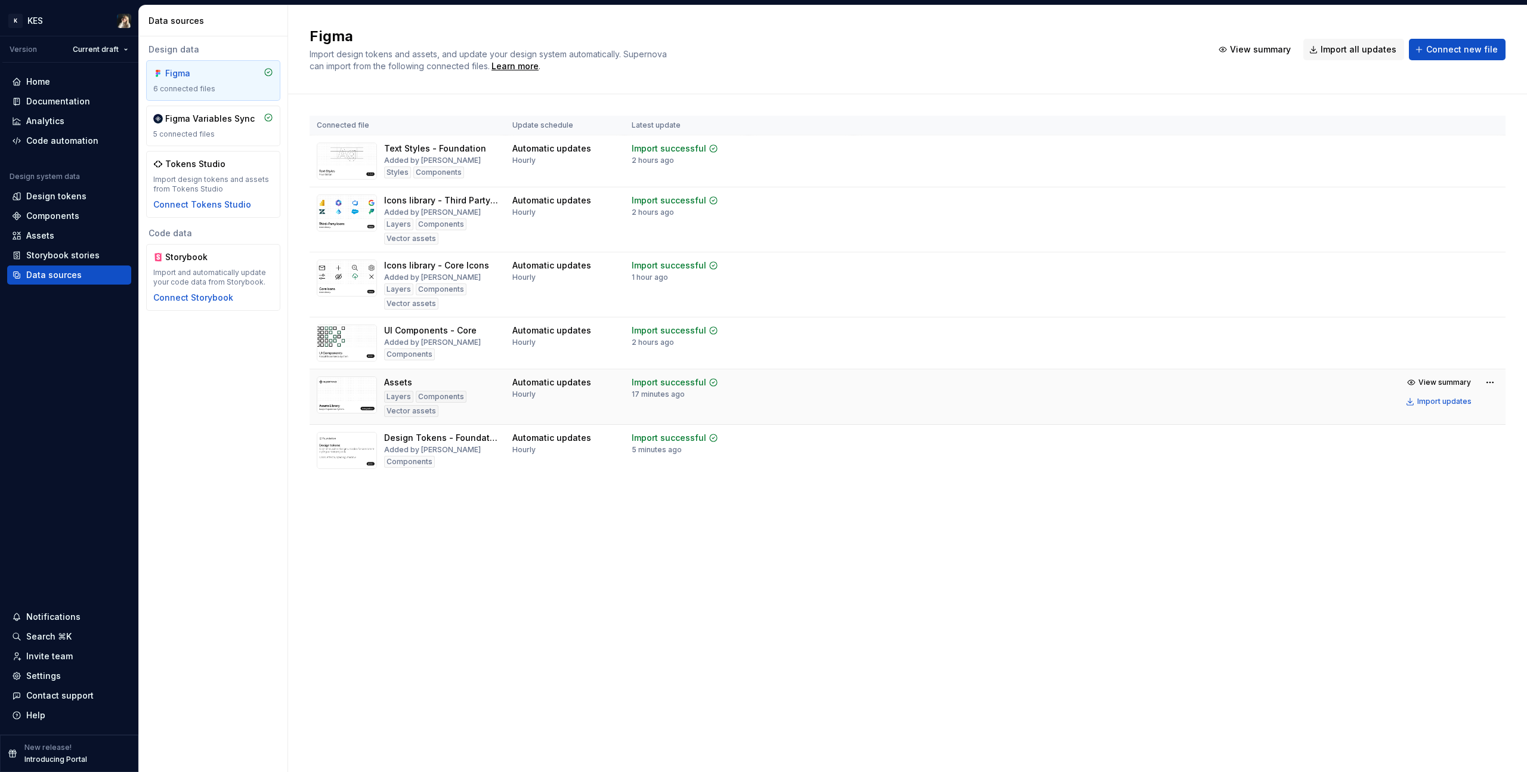
scroll to position [0, 0]
